Goal: Navigation & Orientation: Find specific page/section

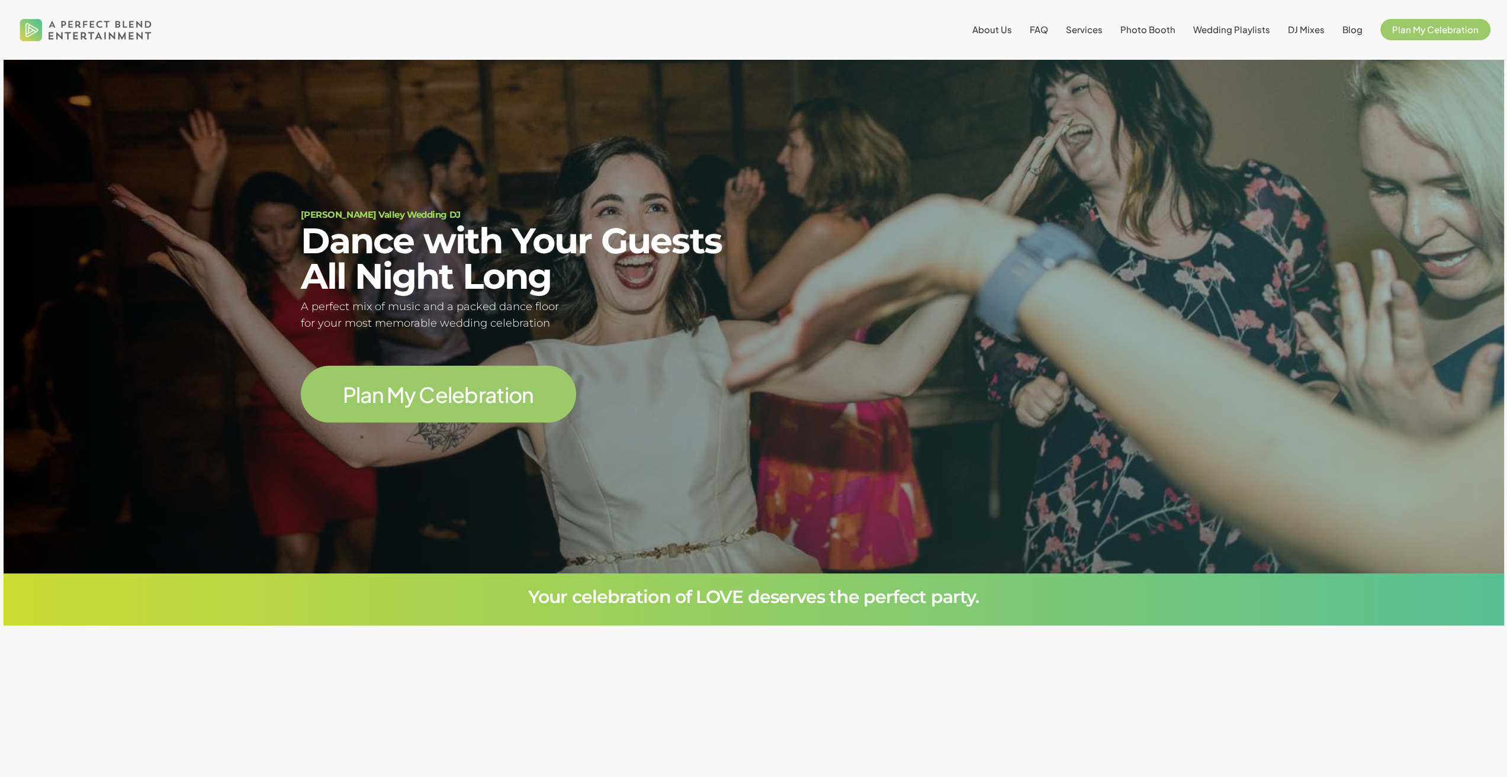
scroll to position [168, 0]
click at [1312, 23] on li "DJ Mixes" at bounding box center [1306, 29] width 54 height 59
click at [1312, 31] on span "DJ Mixes" at bounding box center [1306, 29] width 37 height 11
click at [1002, 31] on span "About Us" at bounding box center [992, 29] width 40 height 11
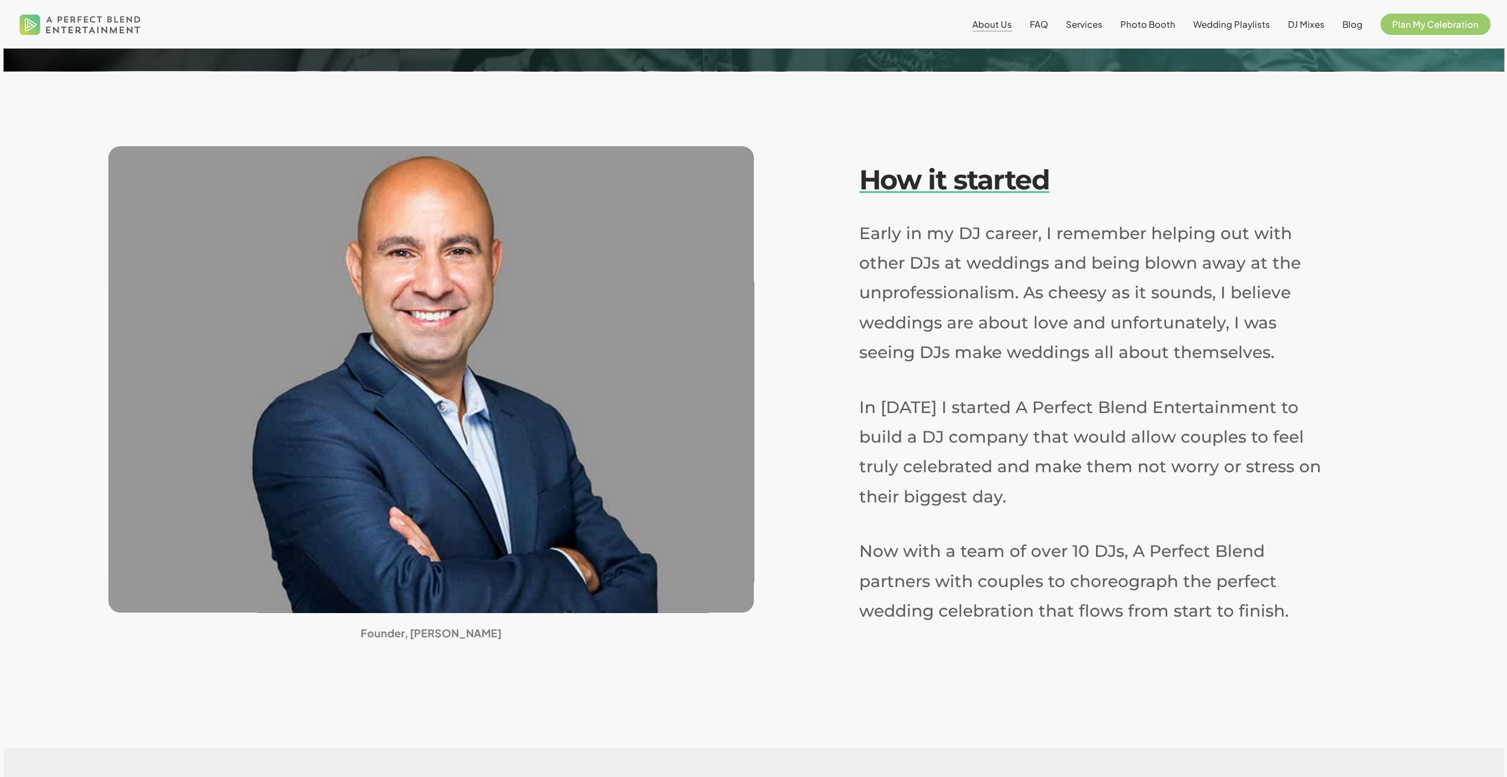
scroll to position [315, 0]
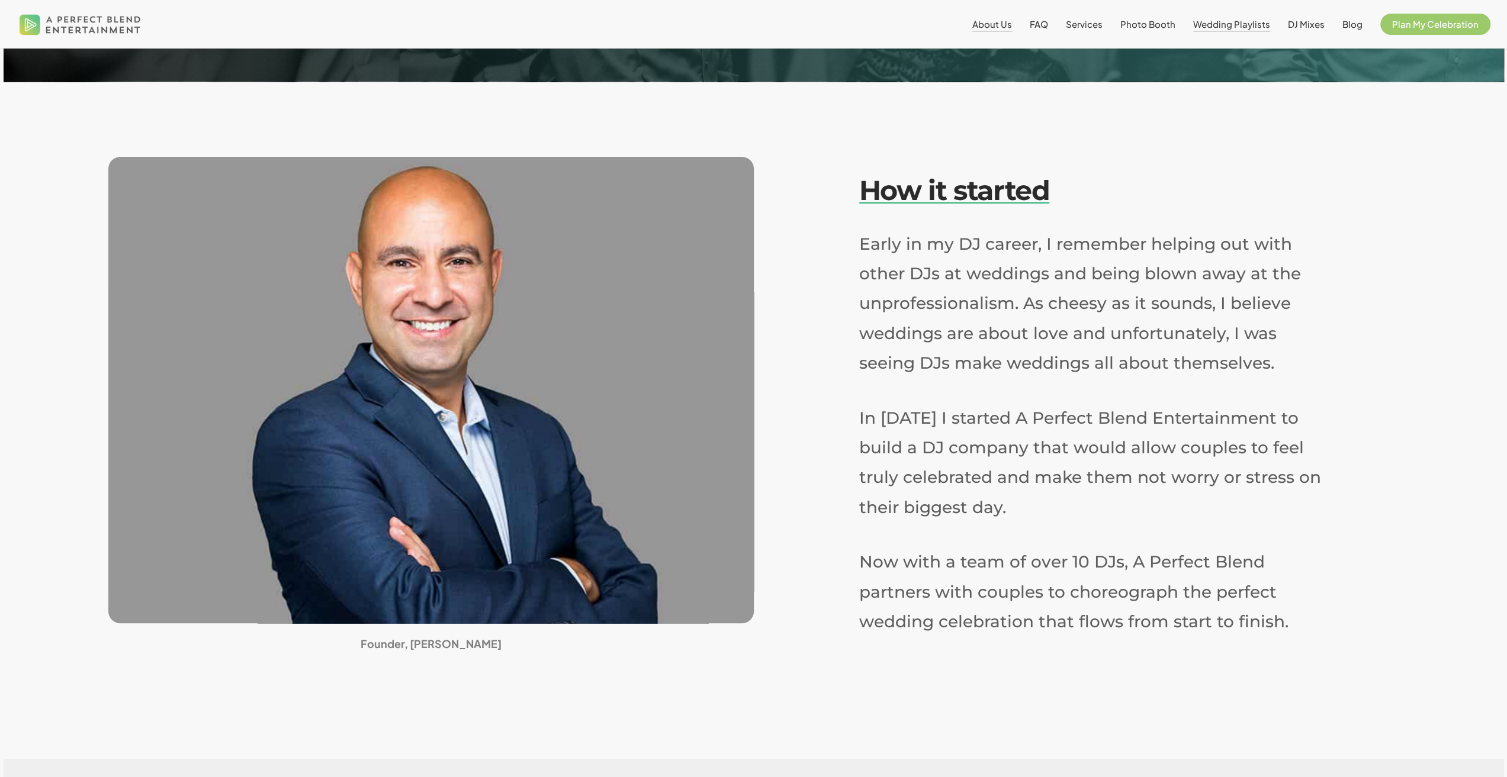
click at [1221, 25] on span "Wedding Playlists" at bounding box center [1231, 23] width 77 height 11
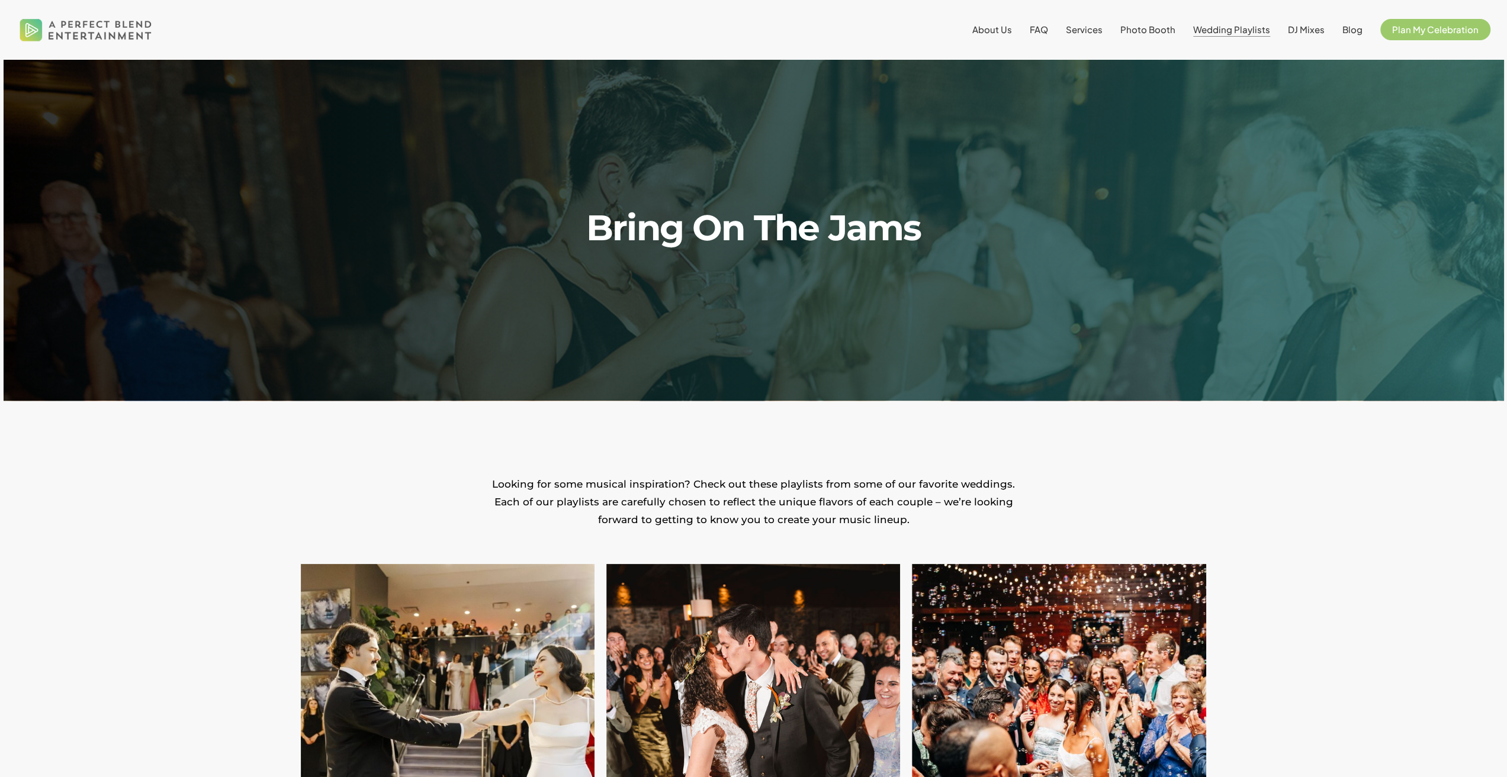
click at [1007, 36] on li "About Us" at bounding box center [991, 29] width 57 height 59
click at [1007, 33] on span "About Us" at bounding box center [992, 29] width 40 height 11
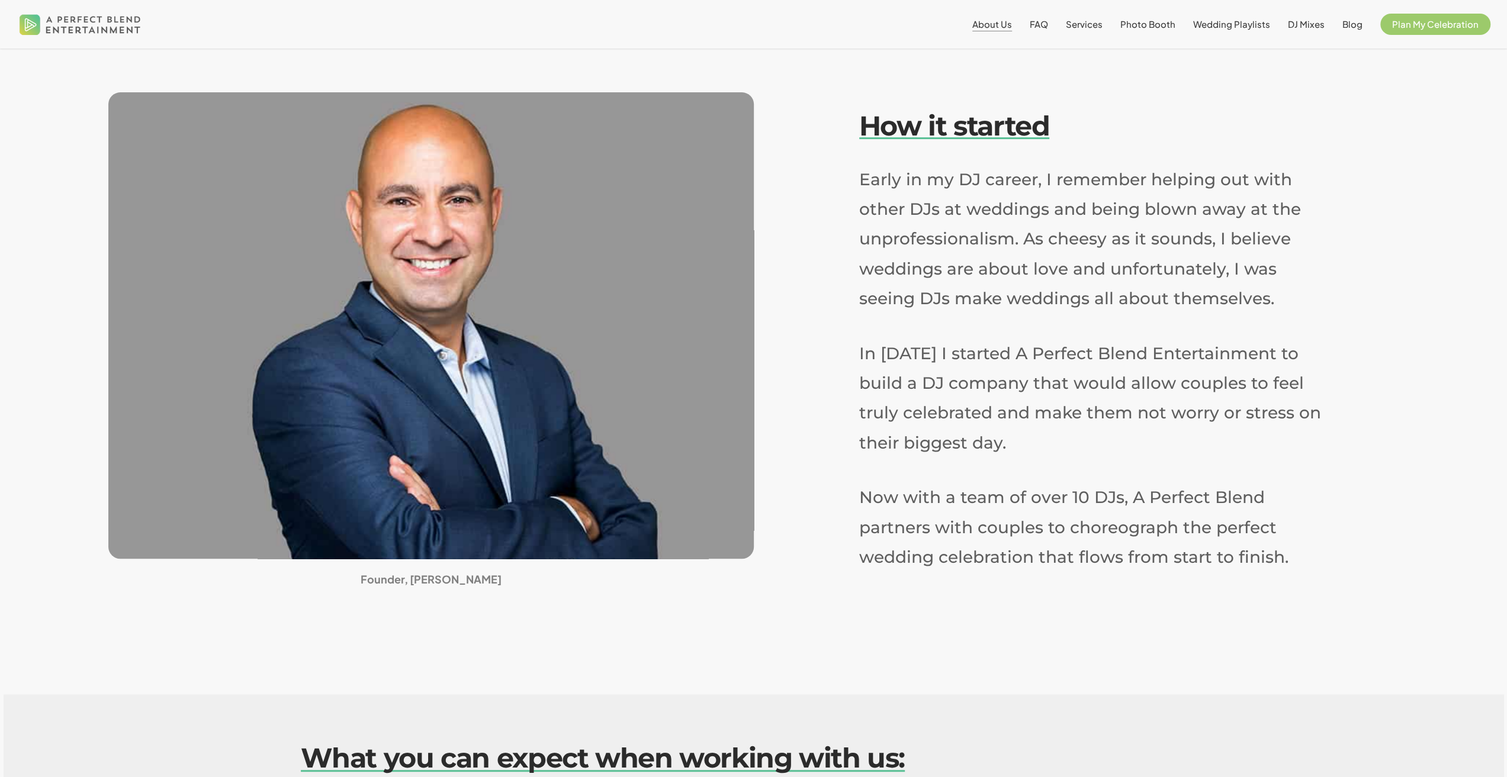
scroll to position [384, 0]
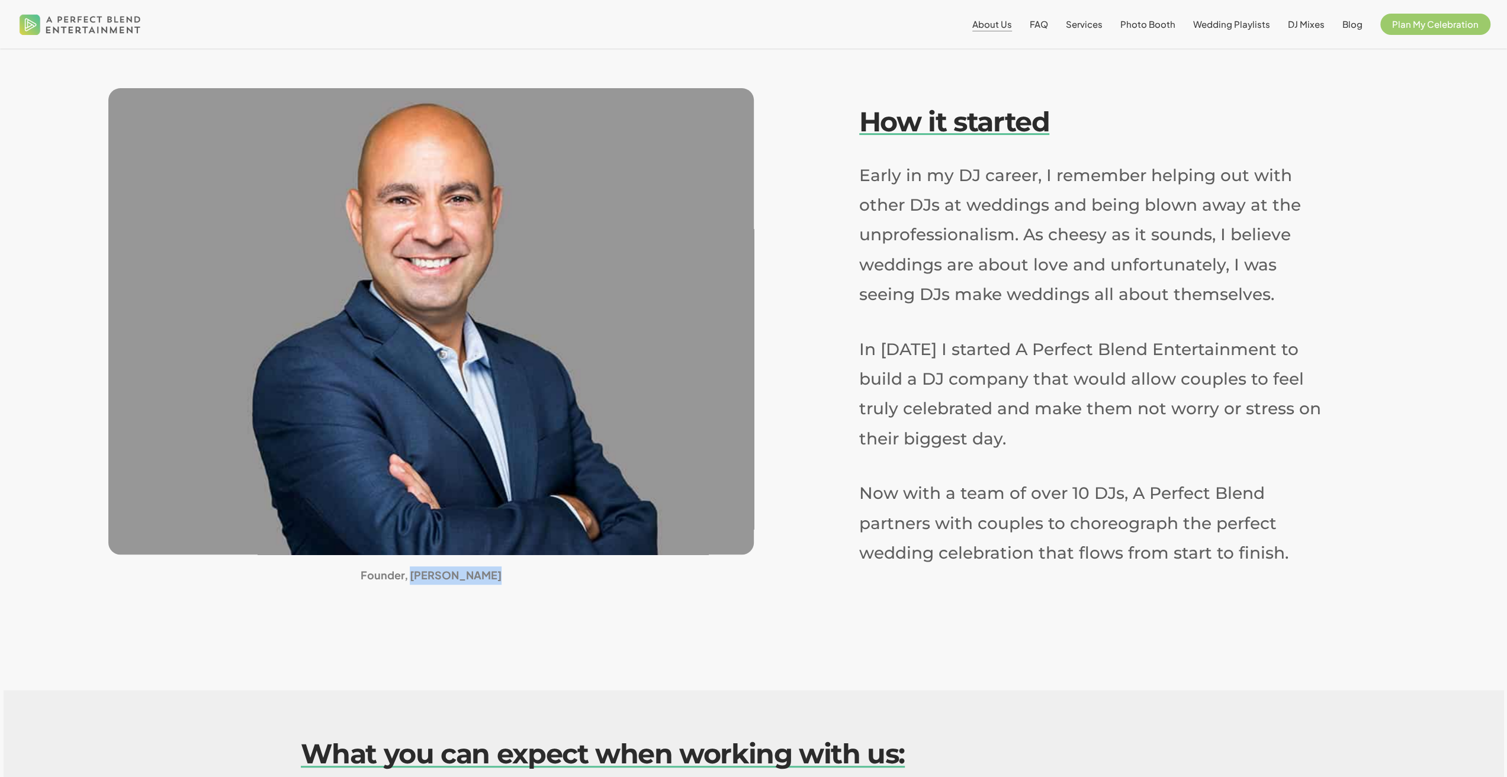
drag, startPoint x: 500, startPoint y: 578, endPoint x: 419, endPoint y: 570, distance: 81.5
click at [419, 570] on h5 "Founder, David Nazario" at bounding box center [430, 576] width 645 height 18
copy strong "[PERSON_NAME]"
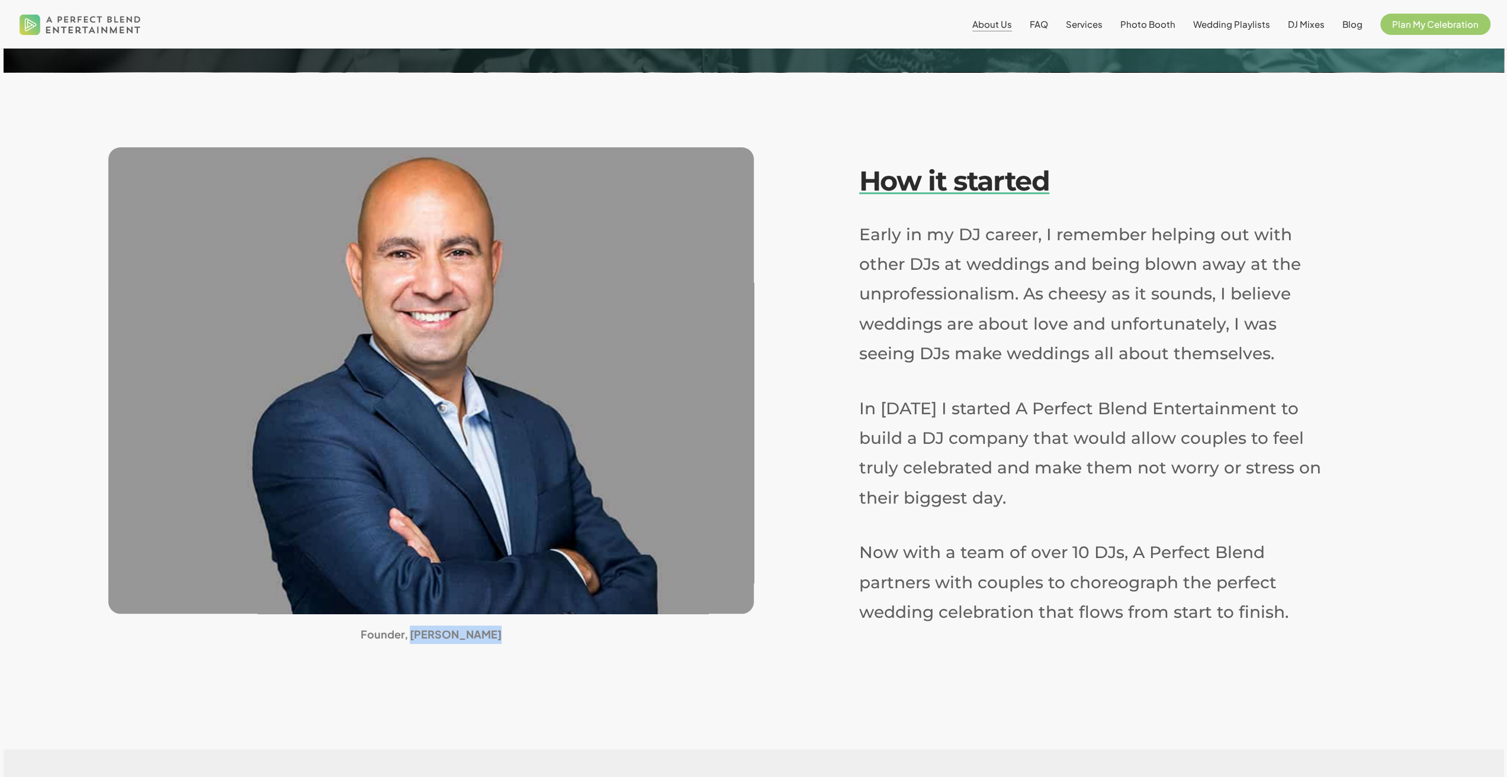
click at [483, 638] on strong "Founder, David Nazario" at bounding box center [431, 635] width 141 height 14
drag, startPoint x: 491, startPoint y: 635, endPoint x: 420, endPoint y: 641, distance: 71.4
click at [420, 641] on h5 "Founder, David Nazario" at bounding box center [430, 635] width 645 height 18
copy strong "David Nazario"
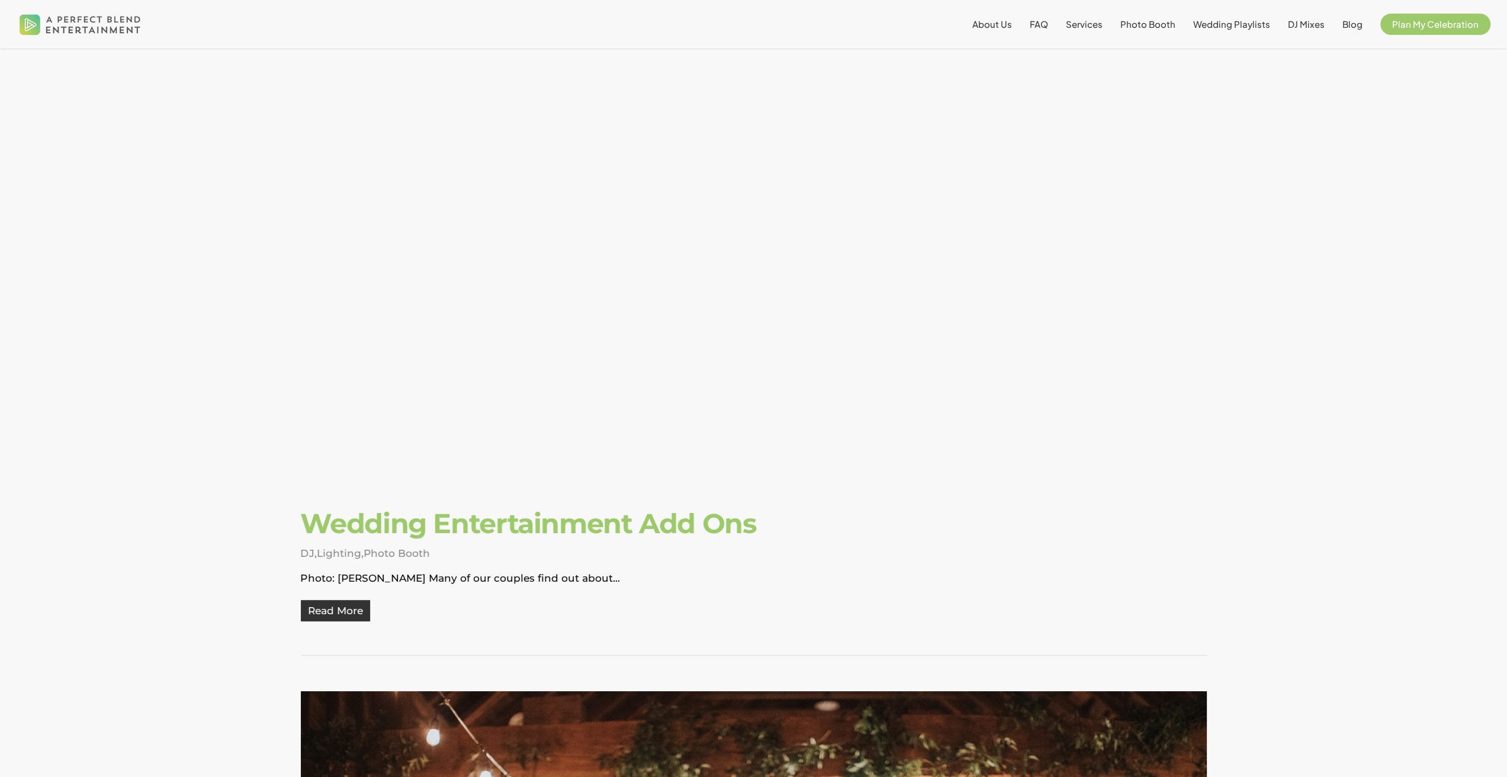
scroll to position [4231, 0]
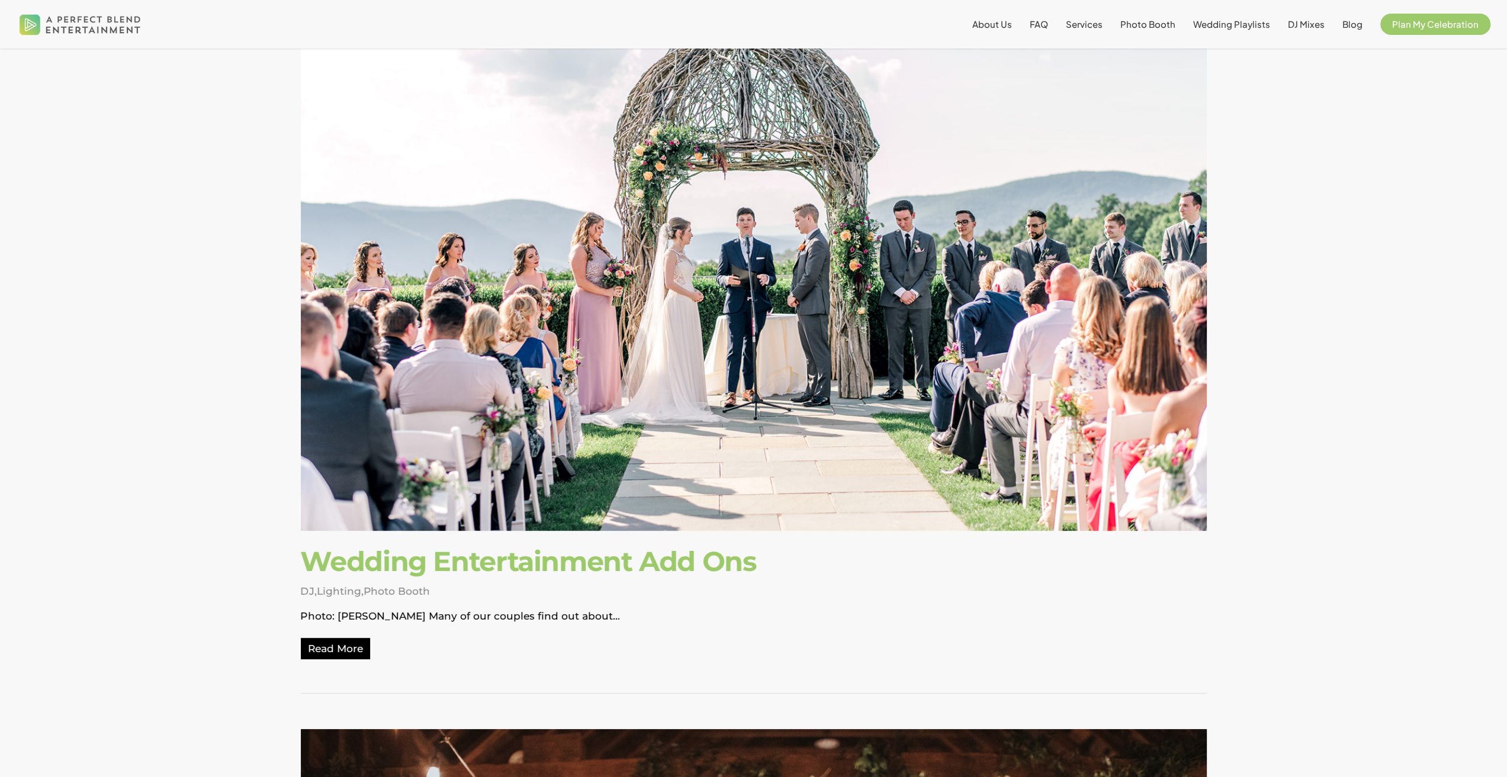
click at [345, 648] on span "Read More" at bounding box center [335, 648] width 69 height 21
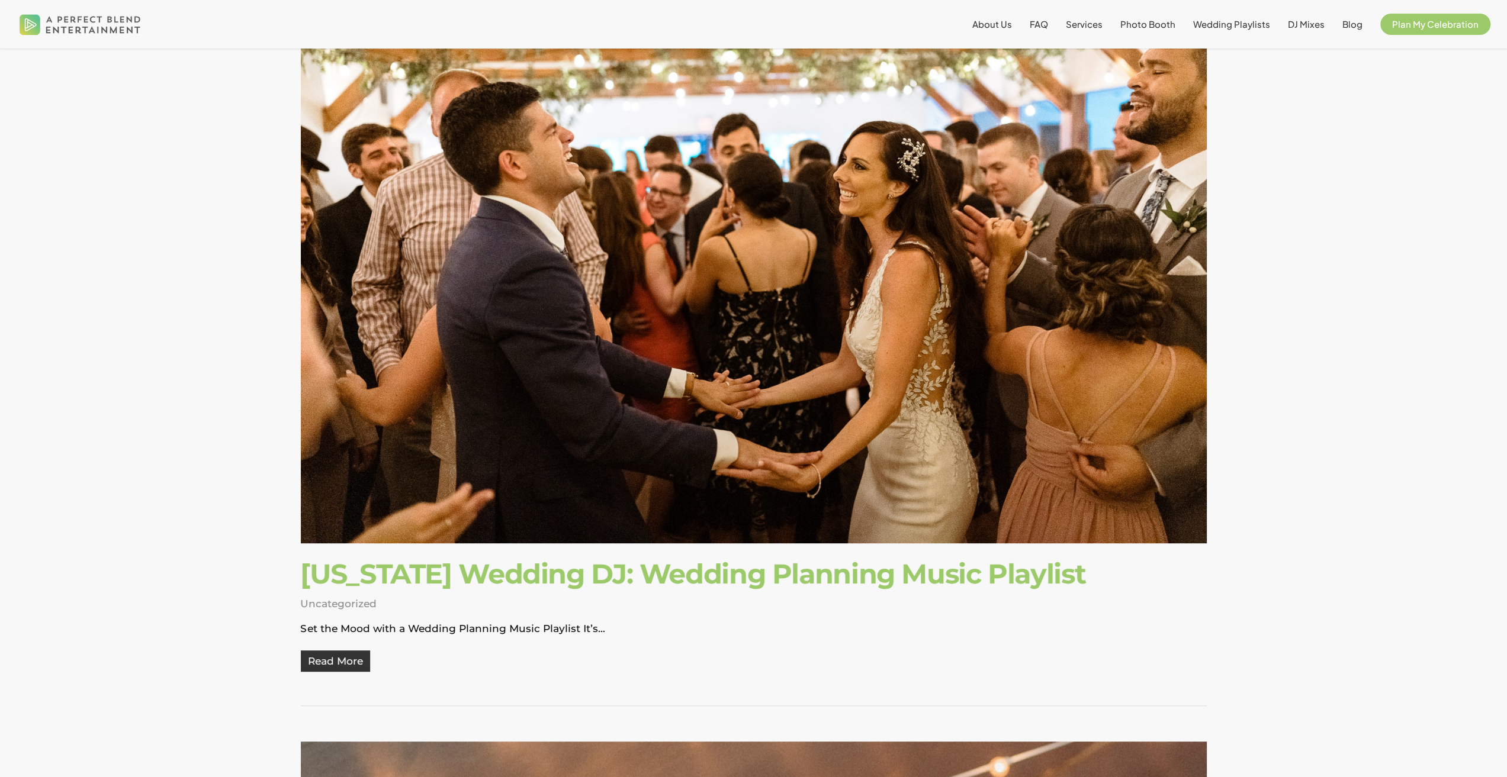
scroll to position [296, 0]
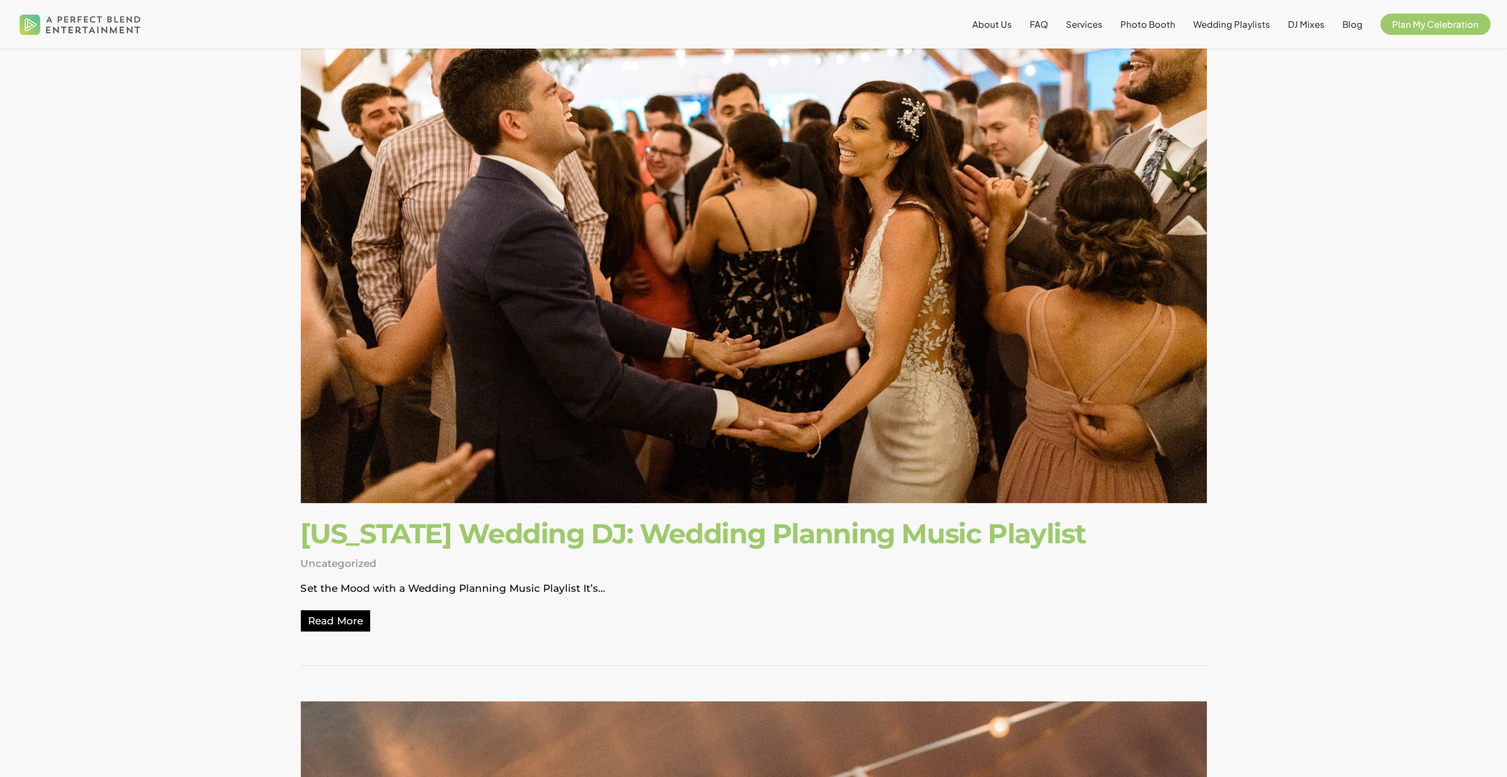
click at [349, 618] on span "Read More" at bounding box center [335, 620] width 69 height 21
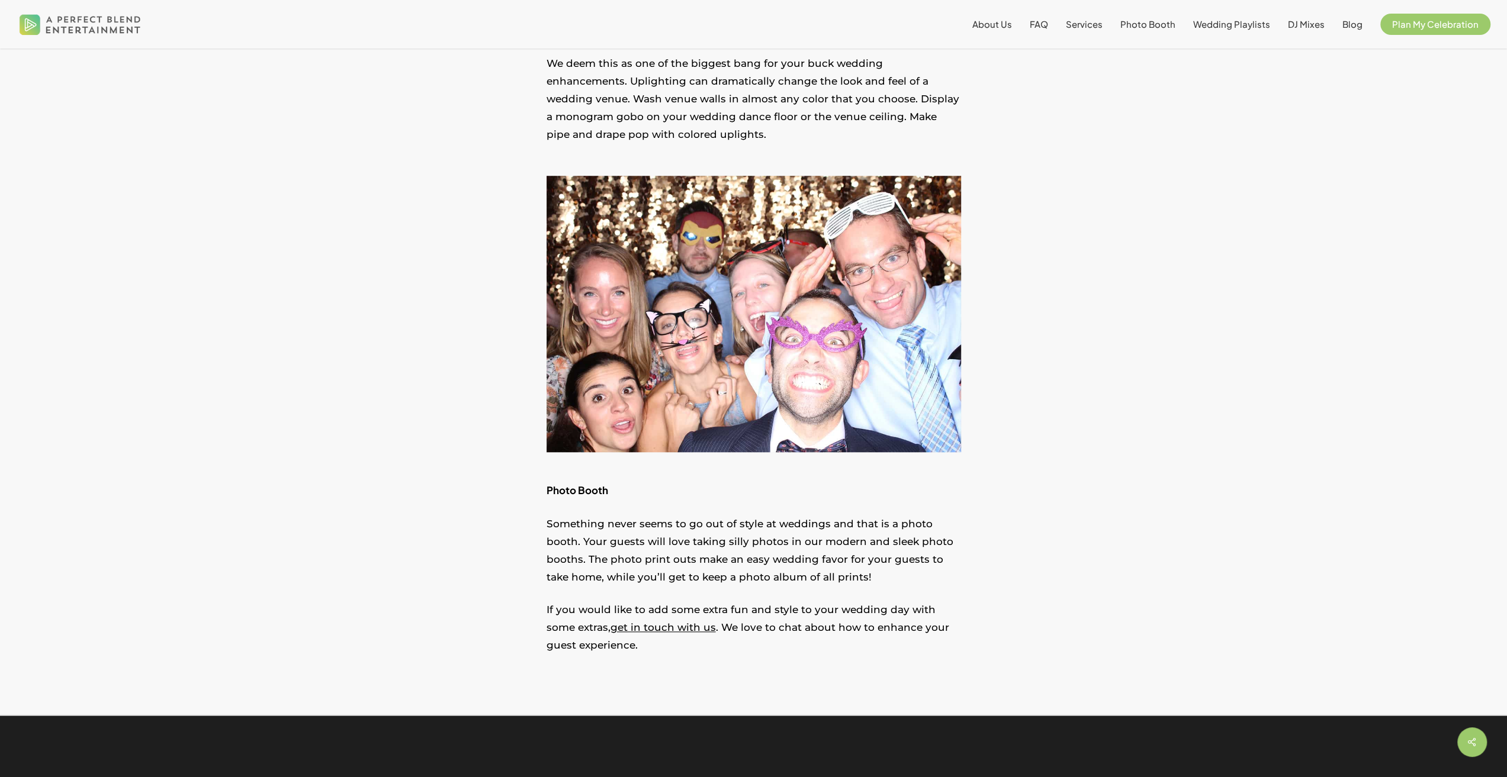
scroll to position [785, 0]
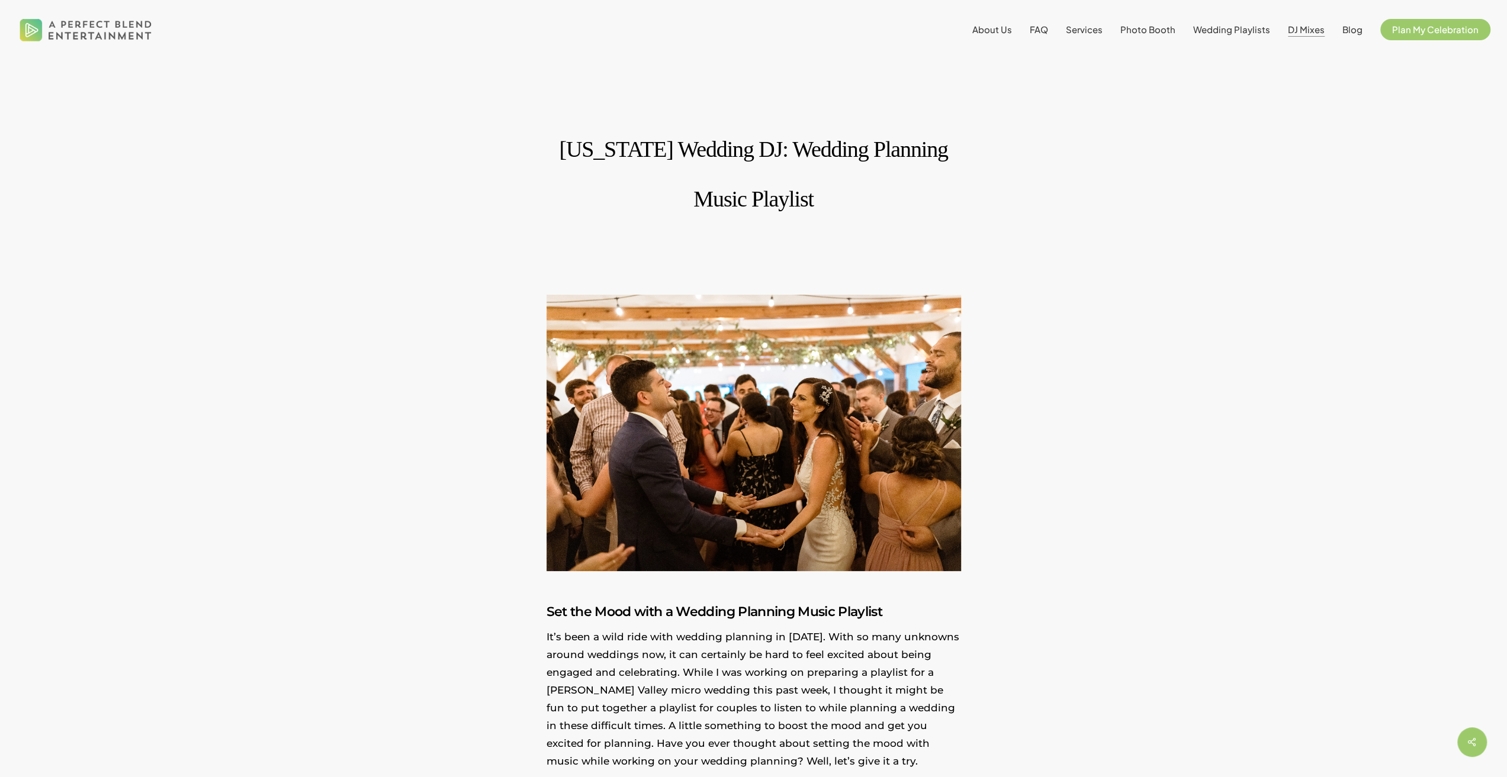
click at [1317, 34] on span "DJ Mixes" at bounding box center [1306, 29] width 37 height 11
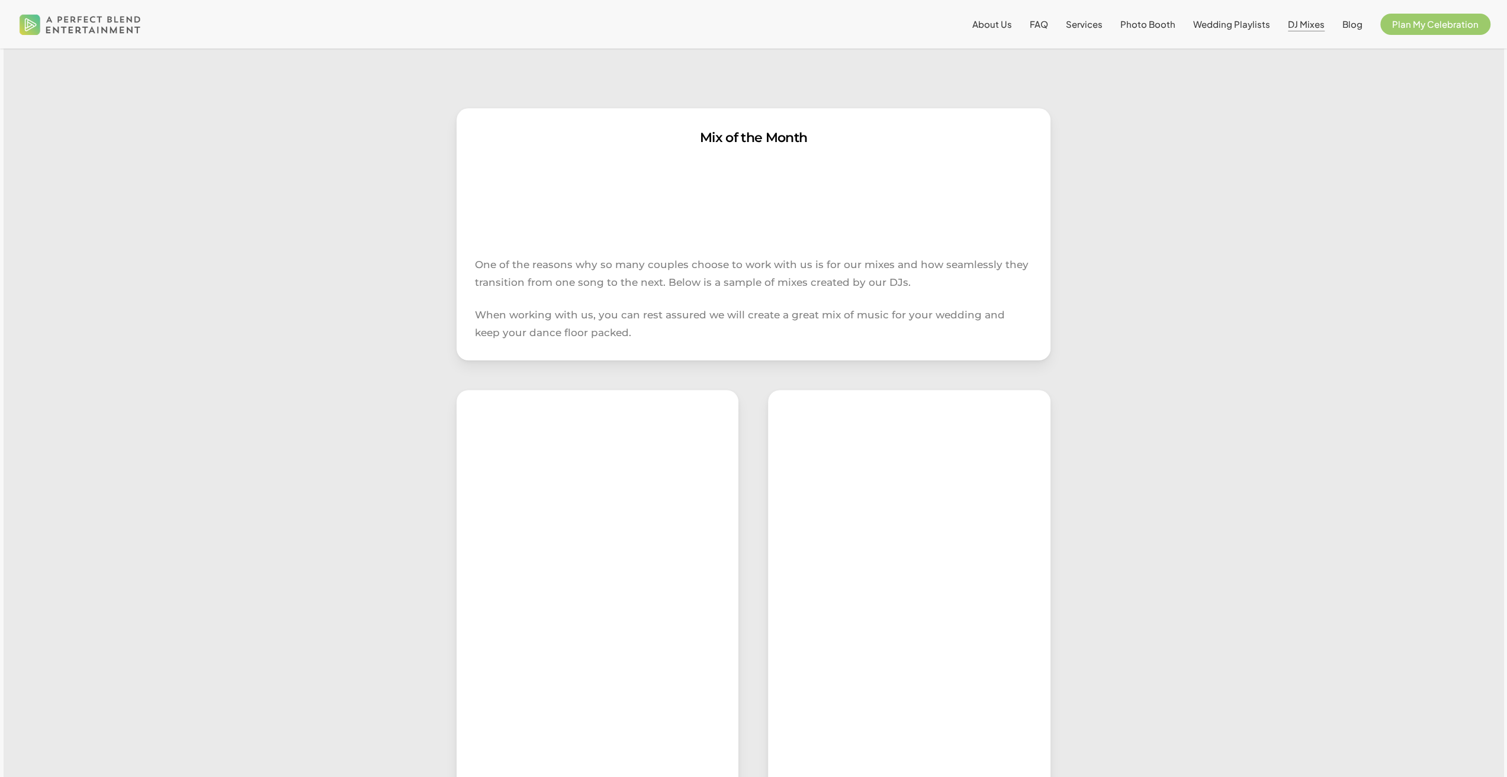
scroll to position [230, 0]
